Goal: Transaction & Acquisition: Purchase product/service

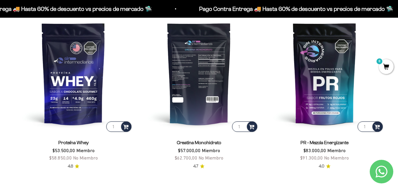
scroll to position [236, 0]
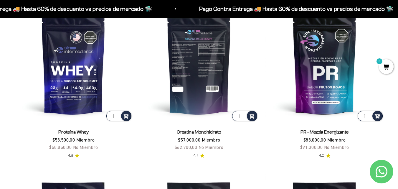
click at [208, 65] on img at bounding box center [199, 63] width 118 height 118
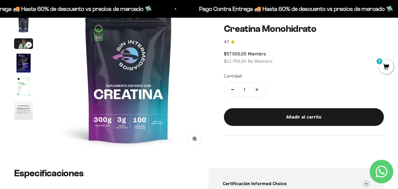
scroll to position [88, 0]
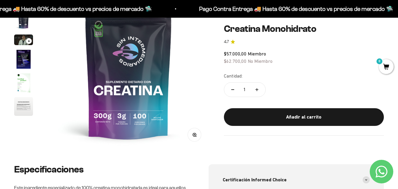
click at [24, 105] on img "Ir al artículo 6" at bounding box center [23, 106] width 19 height 19
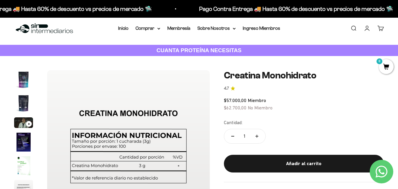
scroll to position [0, 0]
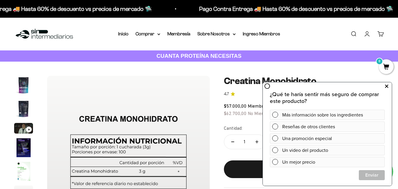
click at [385, 86] on icon at bounding box center [386, 86] width 3 height 8
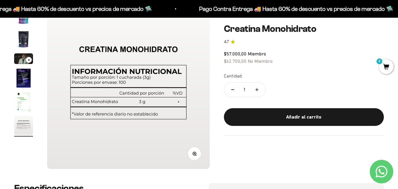
scroll to position [59, 0]
